Goal: Information Seeking & Learning: Learn about a topic

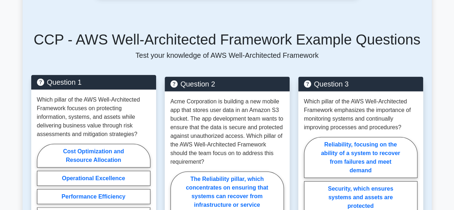
scroll to position [862, 0]
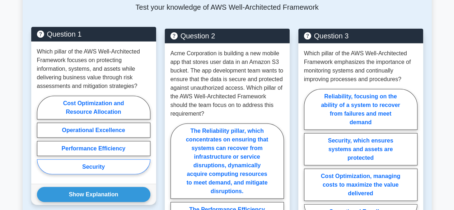
click at [84, 161] on label "Security" at bounding box center [93, 166] width 113 height 15
click at [42, 140] on input "Security" at bounding box center [39, 137] width 5 height 5
radio input "true"
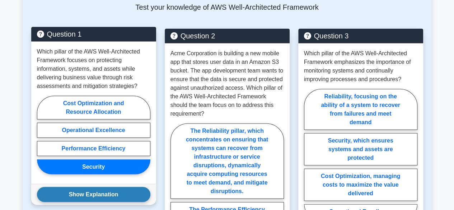
click at [94, 194] on button "Show Explanation" at bounding box center [93, 194] width 113 height 15
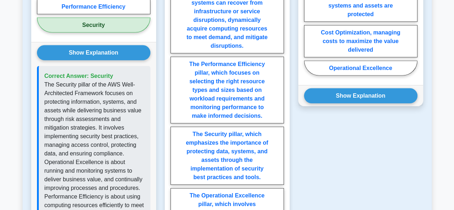
scroll to position [1053, 0]
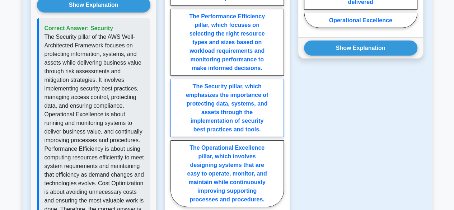
click at [253, 102] on label "The Security pillar, which emphasizes the importance of protecting data, system…" at bounding box center [227, 108] width 113 height 58
click at [175, 73] on input "The Security pillar, which emphasizes the importance of protecting data, system…" at bounding box center [173, 71] width 5 height 5
radio input "true"
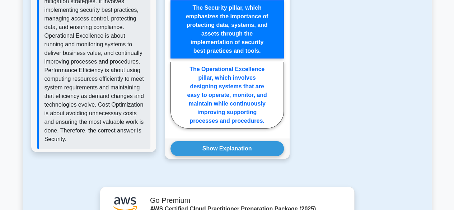
scroll to position [1149, 0]
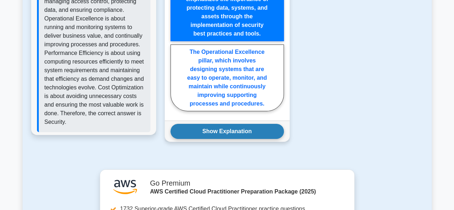
click at [243, 127] on button "Show Explanation" at bounding box center [227, 131] width 113 height 15
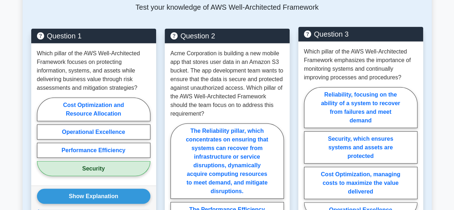
scroll to position [910, 0]
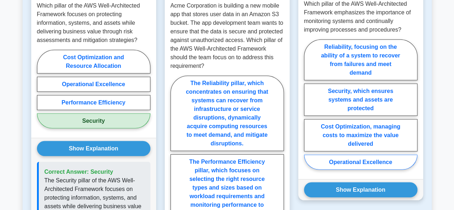
click at [358, 157] on label "Operational Excellence" at bounding box center [360, 162] width 113 height 15
click at [309, 109] on input "Operational Excellence" at bounding box center [306, 106] width 5 height 5
radio input "true"
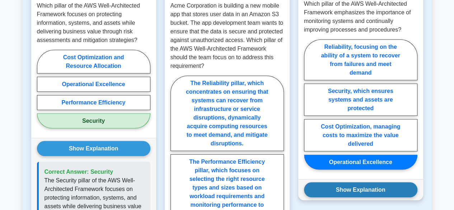
click at [358, 187] on button "Show Explanation" at bounding box center [360, 189] width 113 height 15
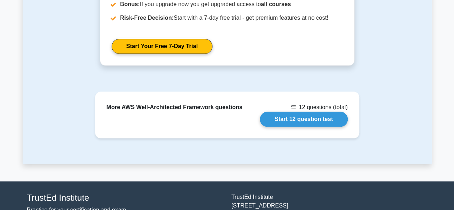
scroll to position [1723, 0]
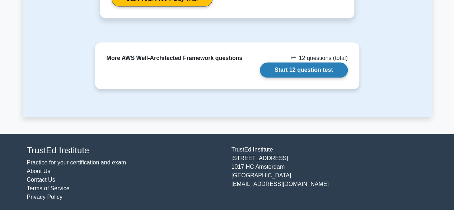
click at [293, 66] on link "Start 12 question test" at bounding box center [304, 69] width 88 height 15
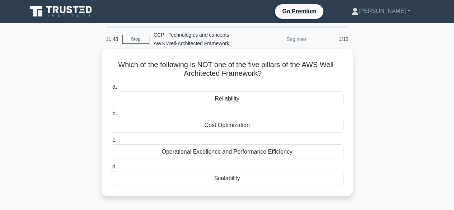
click at [239, 177] on div "Scalability" at bounding box center [227, 178] width 233 height 15
click at [111, 169] on input "d. Scalability" at bounding box center [111, 166] width 0 height 5
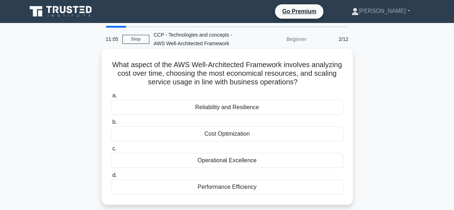
click at [222, 133] on div "Cost Optimization" at bounding box center [227, 133] width 233 height 15
click at [111, 125] on input "b. Cost Optimization" at bounding box center [111, 122] width 0 height 5
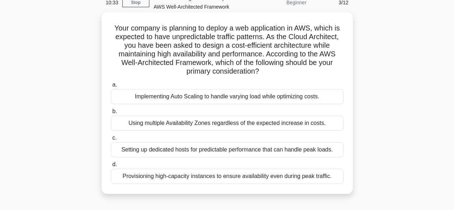
scroll to position [48, 0]
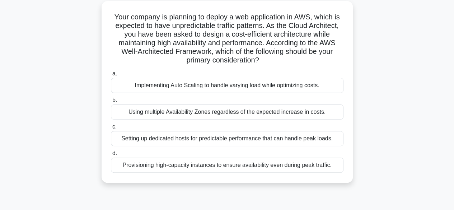
click at [177, 87] on div "Implementing Auto Scaling to handle varying load while optimizing costs." at bounding box center [227, 85] width 233 height 15
click at [111, 76] on input "a. Implementing Auto Scaling to handle varying load while optimizing costs." at bounding box center [111, 73] width 0 height 5
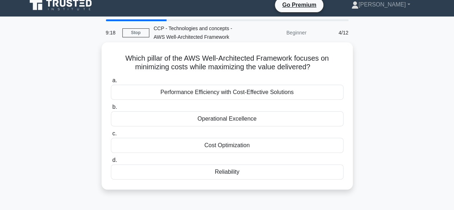
scroll to position [0, 0]
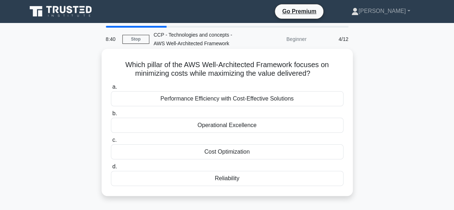
click at [226, 149] on div "Cost Optimization" at bounding box center [227, 151] width 233 height 15
click at [111, 143] on input "c. Cost Optimization" at bounding box center [111, 140] width 0 height 5
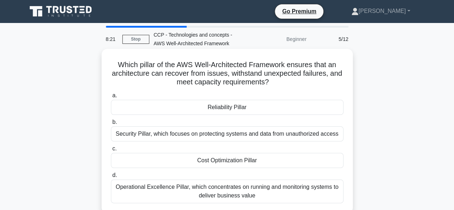
click at [228, 110] on div "Reliability Pillar" at bounding box center [227, 107] width 233 height 15
click at [111, 98] on input "a. Reliability Pillar" at bounding box center [111, 95] width 0 height 5
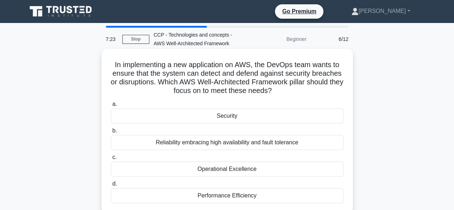
click at [228, 119] on div "Security" at bounding box center [227, 115] width 233 height 15
click at [111, 107] on input "a. Security" at bounding box center [111, 104] width 0 height 5
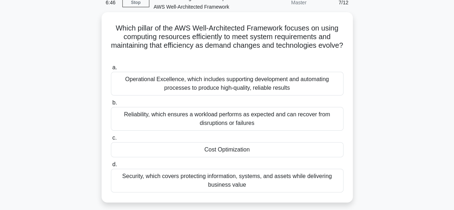
scroll to position [48, 0]
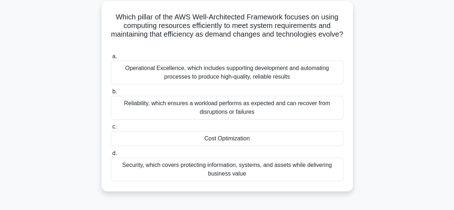
click at [259, 70] on div "Operational Excellence, which includes supporting development and automating pr…" at bounding box center [227, 73] width 233 height 24
click at [111, 59] on input "a. Operational Excellence, which includes supporting development and automating…" at bounding box center [111, 56] width 0 height 5
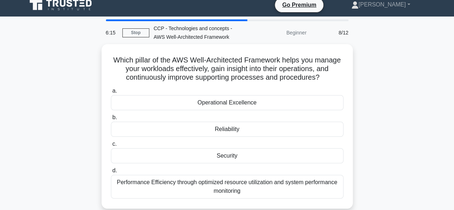
scroll to position [0, 0]
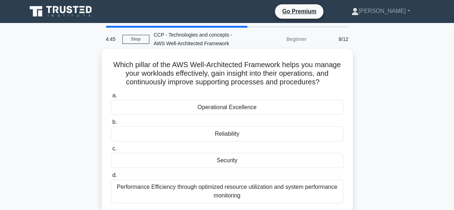
click at [230, 109] on div "Operational Excellence" at bounding box center [227, 107] width 233 height 15
click at [111, 98] on input "a. Operational Excellence" at bounding box center [111, 95] width 0 height 5
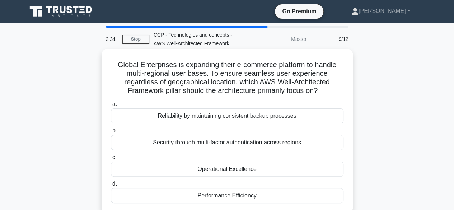
click at [238, 192] on div "Performance Efficiency" at bounding box center [227, 195] width 233 height 15
click at [111, 186] on input "d. Performance Efficiency" at bounding box center [111, 184] width 0 height 5
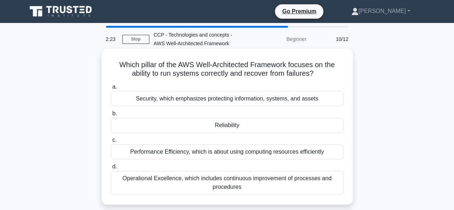
click at [223, 122] on div "Reliability" at bounding box center [227, 125] width 233 height 15
click at [111, 116] on input "b. Reliability" at bounding box center [111, 113] width 0 height 5
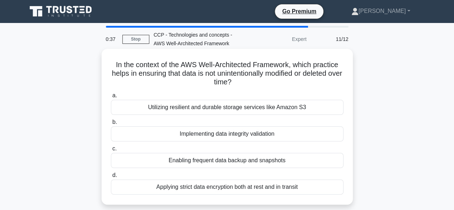
click at [261, 136] on div "Implementing data integrity validation" at bounding box center [227, 133] width 233 height 15
click at [111, 125] on input "b. Implementing data integrity validation" at bounding box center [111, 122] width 0 height 5
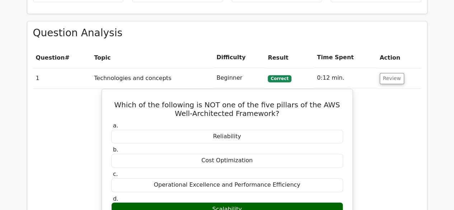
scroll to position [479, 0]
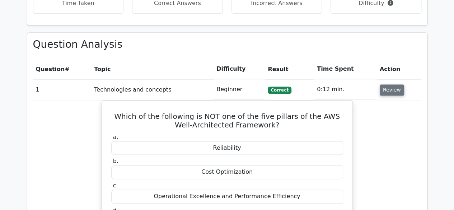
click at [384, 84] on button "Review" at bounding box center [392, 89] width 24 height 11
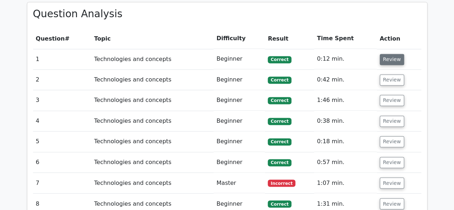
scroll to position [526, 0]
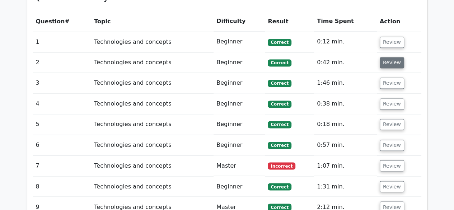
click at [386, 57] on button "Review" at bounding box center [392, 62] width 24 height 11
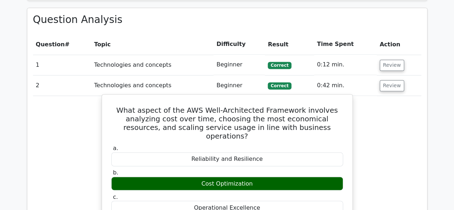
scroll to position [479, 0]
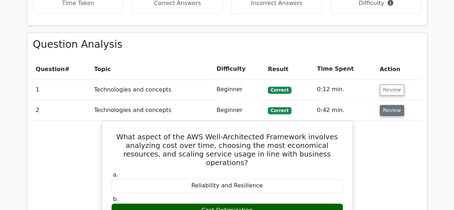
click at [389, 105] on button "Review" at bounding box center [392, 110] width 24 height 11
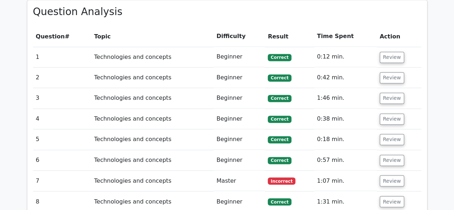
scroll to position [526, 0]
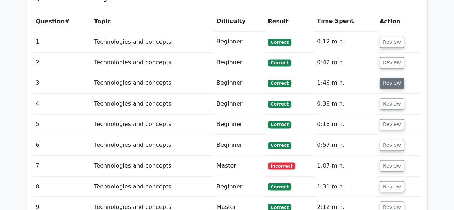
click at [391, 78] on button "Review" at bounding box center [392, 83] width 24 height 11
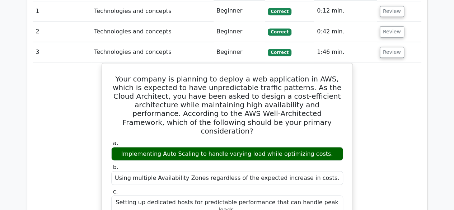
scroll to position [575, 0]
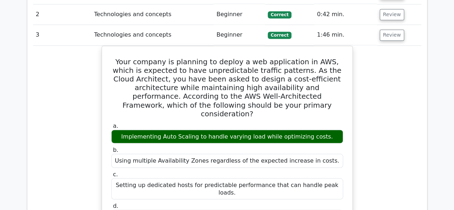
click at [388, 29] on button "Review" at bounding box center [392, 34] width 24 height 11
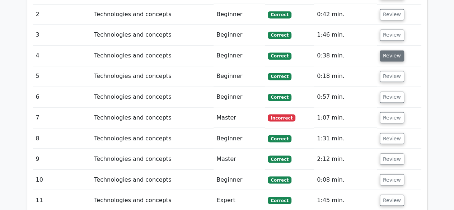
click at [389, 50] on button "Review" at bounding box center [392, 55] width 24 height 11
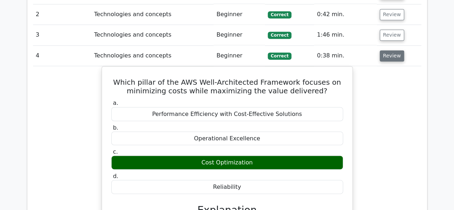
click at [389, 50] on button "Review" at bounding box center [392, 55] width 24 height 11
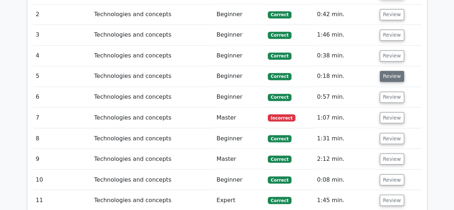
click at [383, 71] on button "Review" at bounding box center [392, 76] width 24 height 11
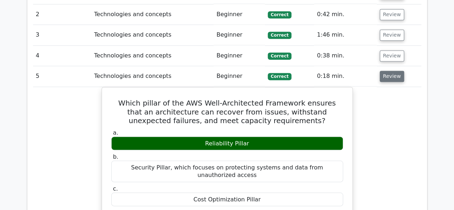
click at [384, 71] on button "Review" at bounding box center [392, 76] width 24 height 11
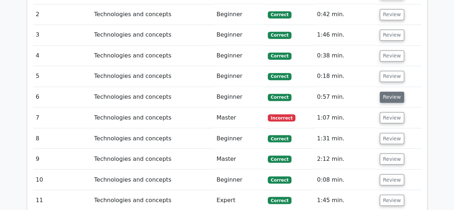
click at [385, 92] on button "Review" at bounding box center [392, 97] width 24 height 11
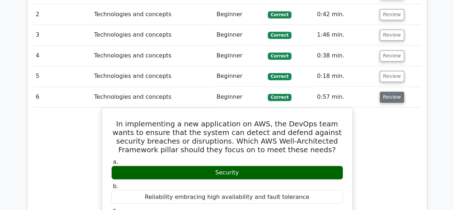
click at [385, 92] on button "Review" at bounding box center [392, 97] width 24 height 11
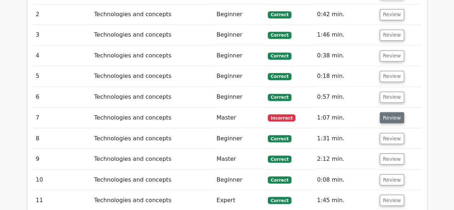
click at [385, 112] on button "Review" at bounding box center [392, 117] width 24 height 11
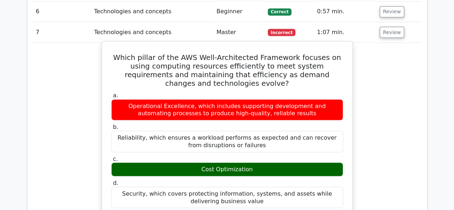
scroll to position [670, 0]
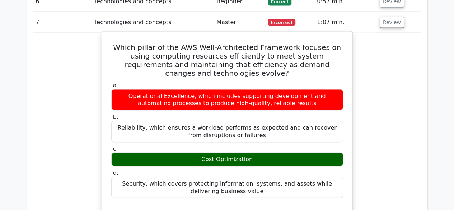
drag, startPoint x: 112, startPoint y: 13, endPoint x: 285, endPoint y: 159, distance: 226.6
click at [285, 159] on div "Which pillar of the AWS Well-Architected Framework focuses on using computing r…" at bounding box center [227, 203] width 245 height 338
copy div "Which pillar of the AWS Well-Architected Framework focuses on using computing r…"
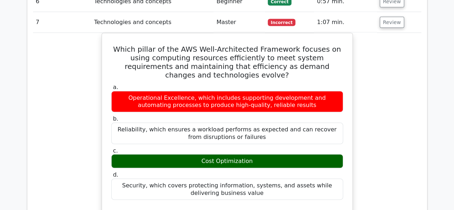
click at [392, 48] on div "Which pillar of the AWS Well-Architected Framework focuses on using computing r…" at bounding box center [227, 209] width 389 height 353
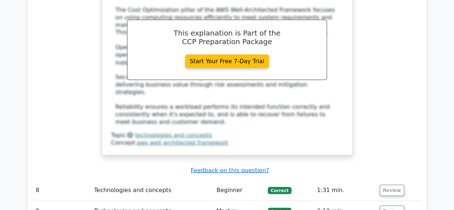
scroll to position [1005, 0]
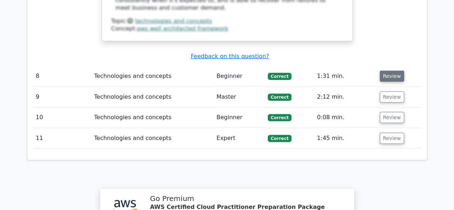
click at [391, 71] on button "Review" at bounding box center [392, 76] width 24 height 11
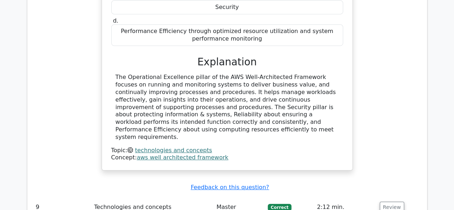
scroll to position [1245, 0]
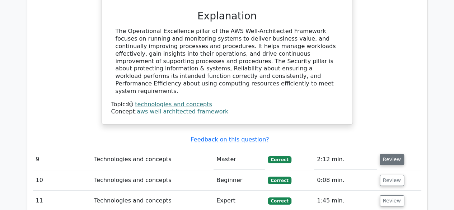
click at [389, 154] on button "Review" at bounding box center [392, 159] width 24 height 11
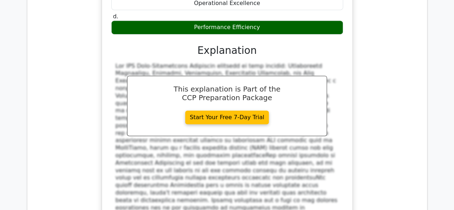
scroll to position [1676, 0]
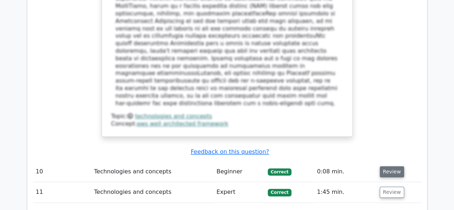
click at [392, 166] on button "Review" at bounding box center [392, 171] width 24 height 11
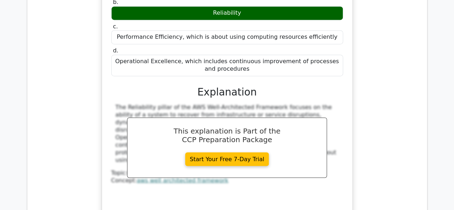
scroll to position [2011, 0]
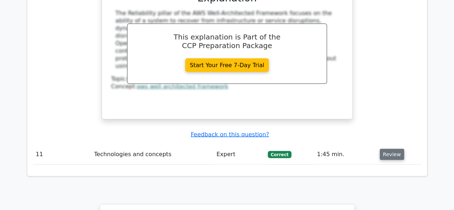
click at [384, 149] on button "Review" at bounding box center [392, 154] width 24 height 11
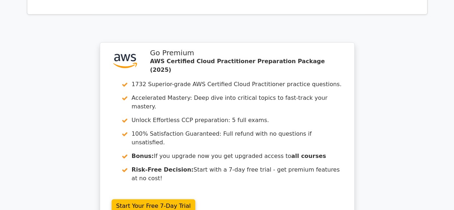
scroll to position [2550, 0]
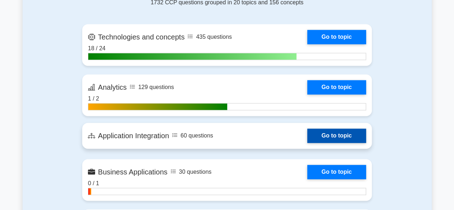
scroll to position [479, 0]
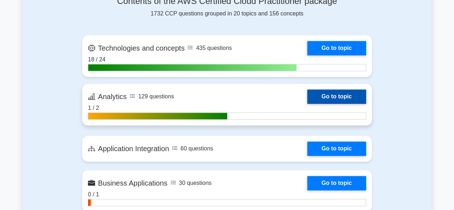
click at [326, 92] on link "Go to topic" at bounding box center [336, 96] width 59 height 14
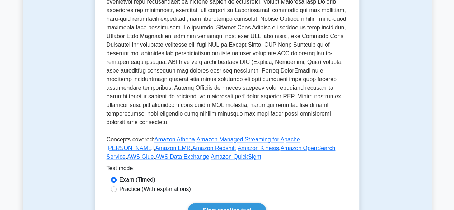
scroll to position [287, 0]
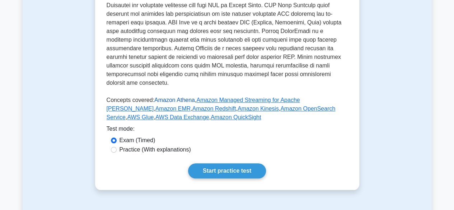
click at [178, 97] on link "Amazon Athena" at bounding box center [174, 100] width 41 height 6
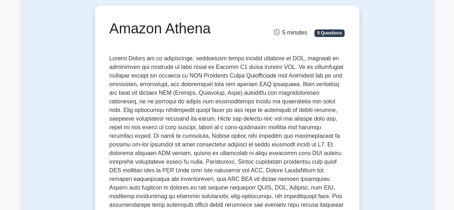
scroll to position [48, 0]
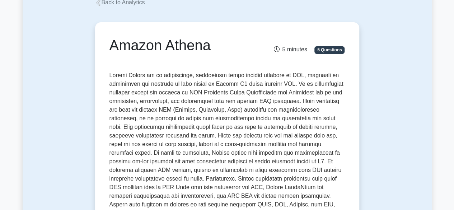
drag, startPoint x: 111, startPoint y: 28, endPoint x: 113, endPoint y: 34, distance: 6.5
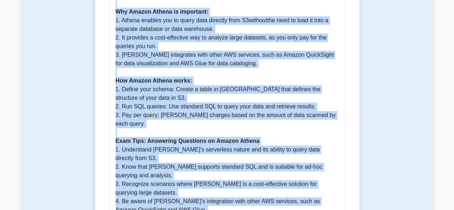
scroll to position [545, 0]
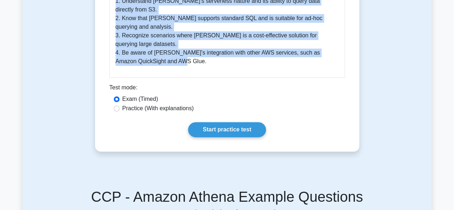
drag, startPoint x: 107, startPoint y: 40, endPoint x: 314, endPoint y: 28, distance: 207.2
copy div "Amazon Athena 5 minutes 5 Questions Amazon Athena is an interactive, serverless…"
